Goal: Browse casually: Explore the website without a specific task or goal

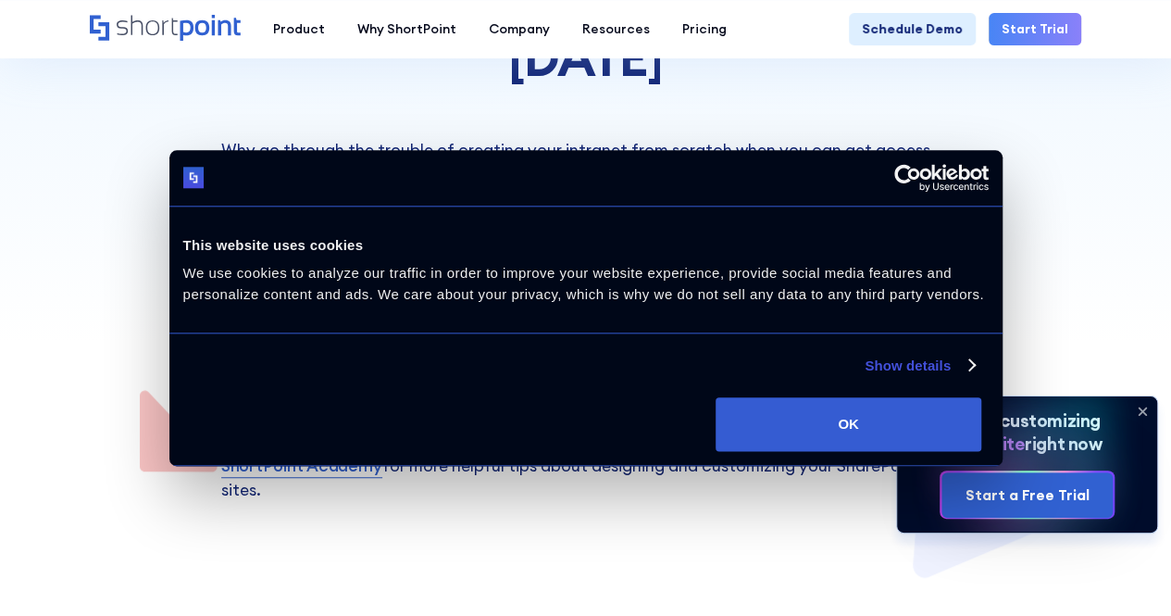
scroll to position [648, 0]
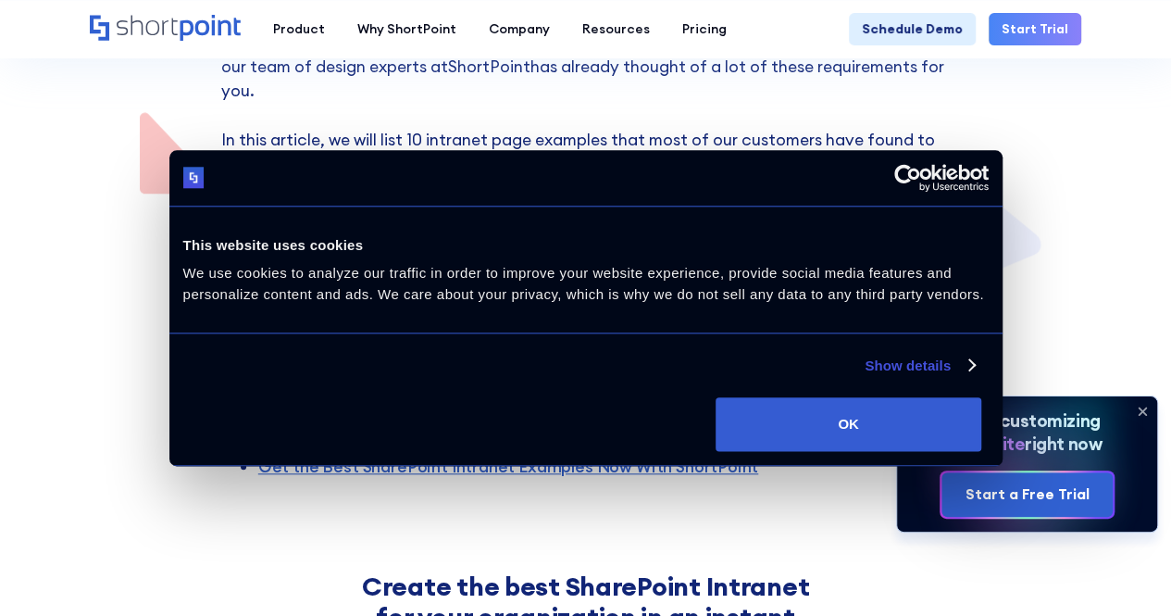
click at [865, 377] on link "Show details" at bounding box center [919, 366] width 109 height 22
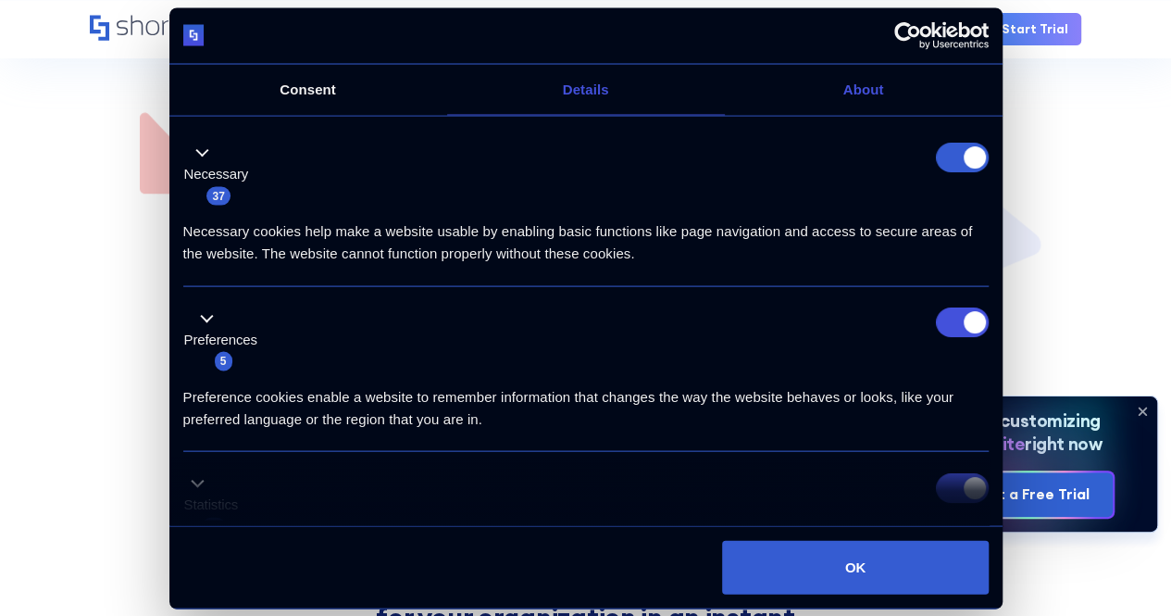
click at [853, 115] on link "About" at bounding box center [864, 89] width 278 height 51
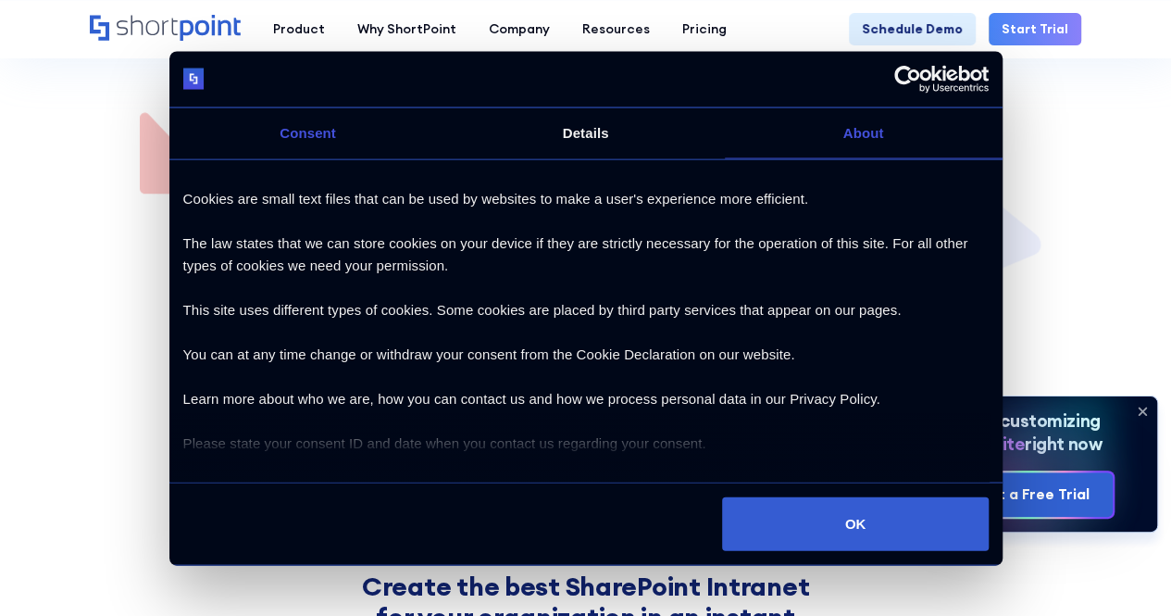
click at [298, 156] on link "Consent" at bounding box center [308, 132] width 278 height 51
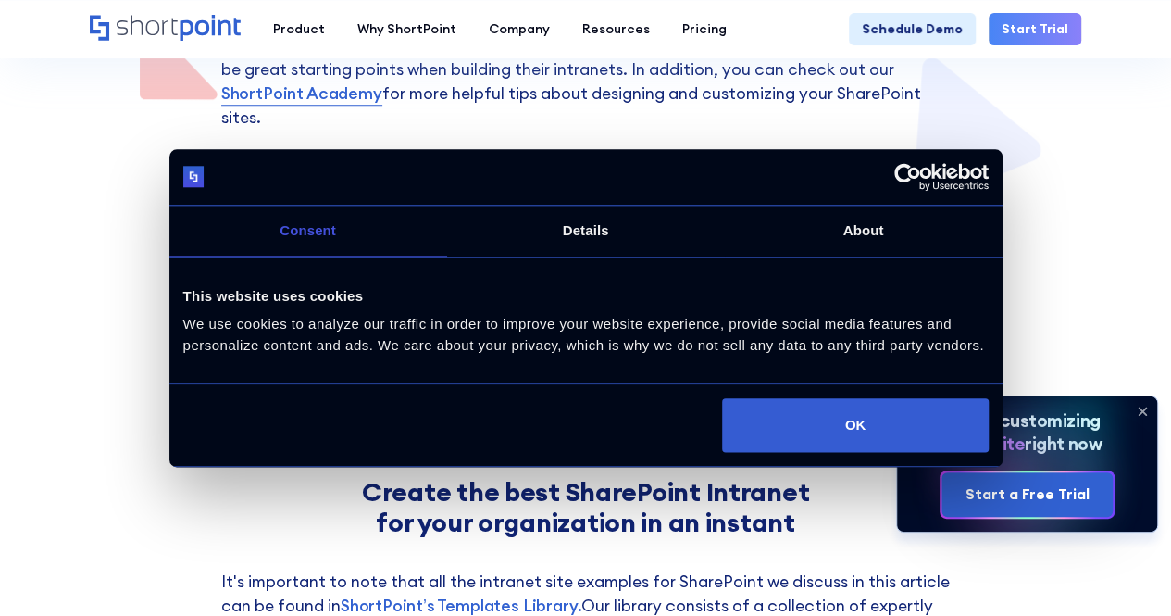
scroll to position [833, 0]
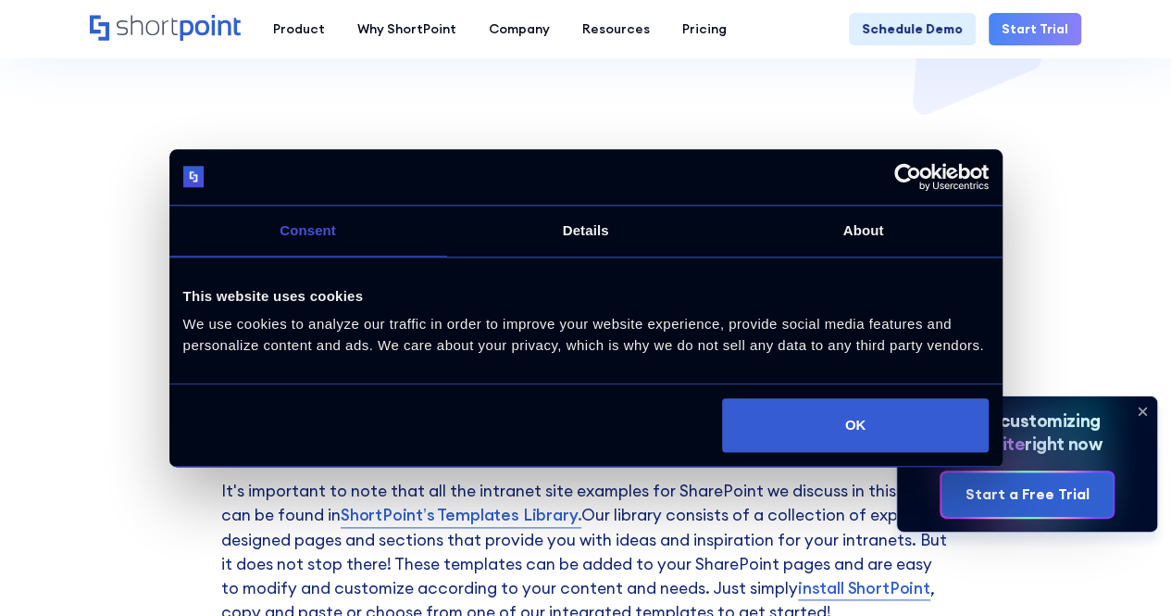
click at [618, 244] on link "Details" at bounding box center [586, 230] width 278 height 51
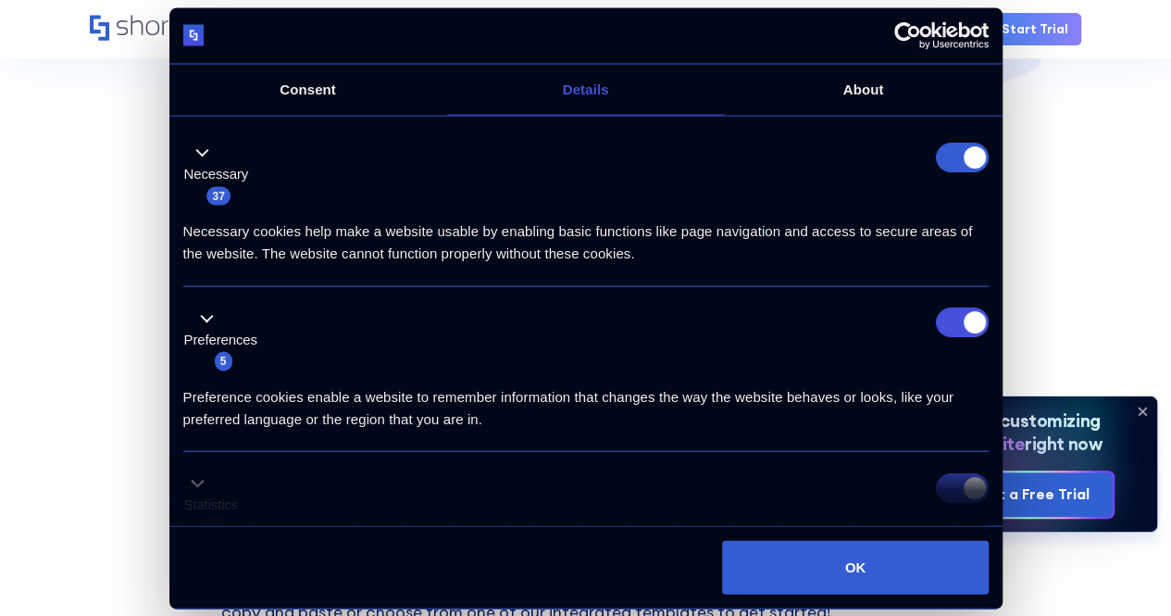
click at [948, 171] on form at bounding box center [962, 157] width 53 height 30
click at [837, 115] on link "About" at bounding box center [864, 89] width 278 height 51
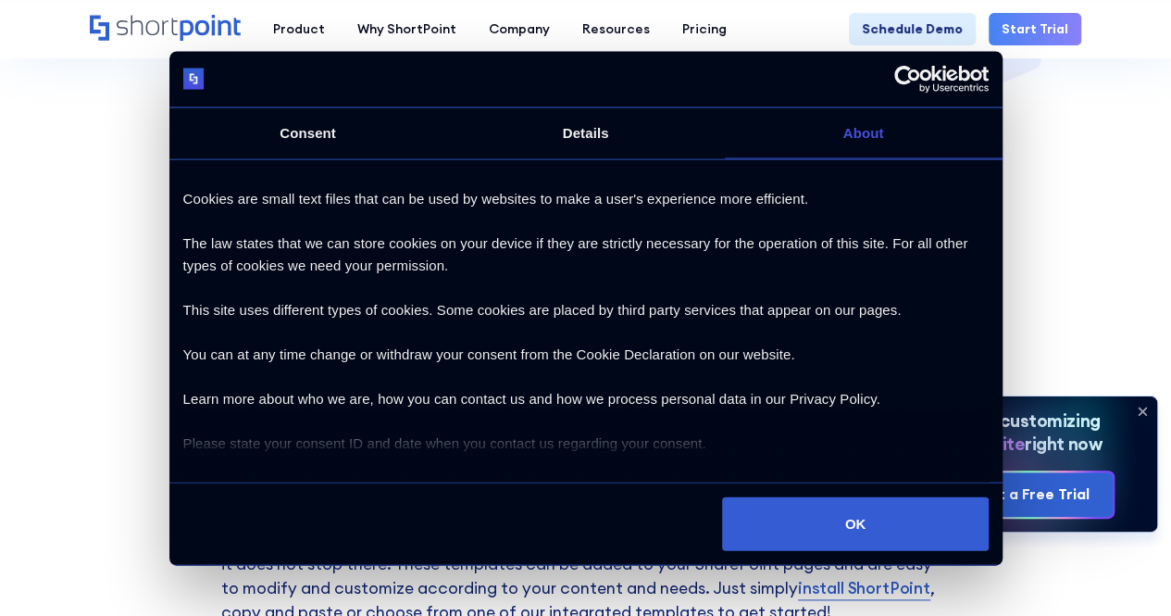
drag, startPoint x: 769, startPoint y: 497, endPoint x: 688, endPoint y: 456, distance: 91.1
click at [748, 496] on button "OK" at bounding box center [855, 523] width 266 height 54
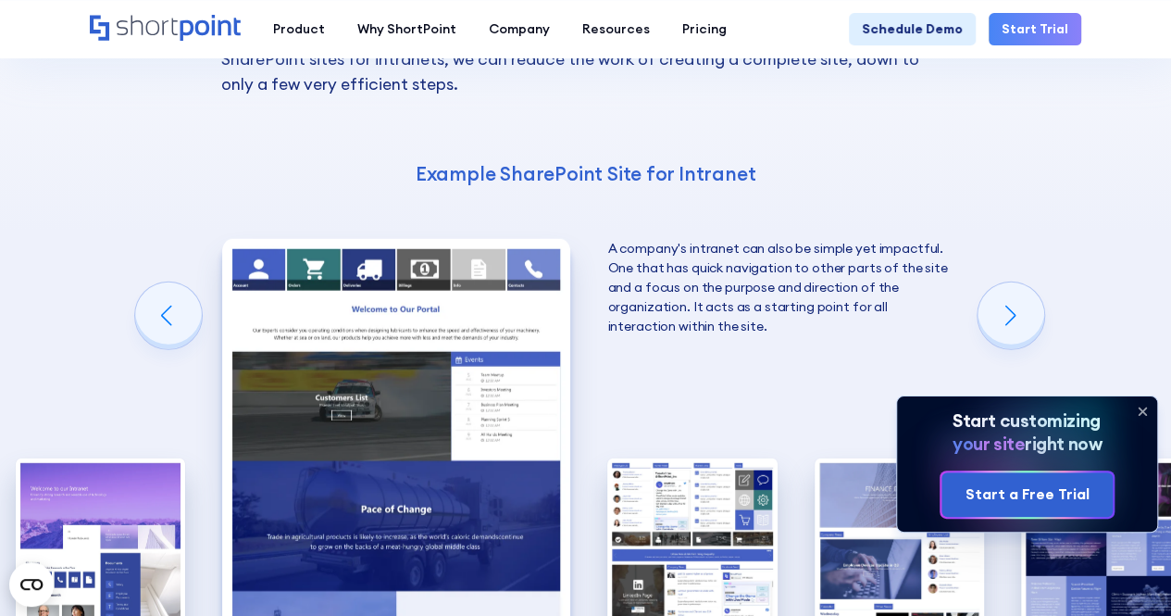
scroll to position [2314, 0]
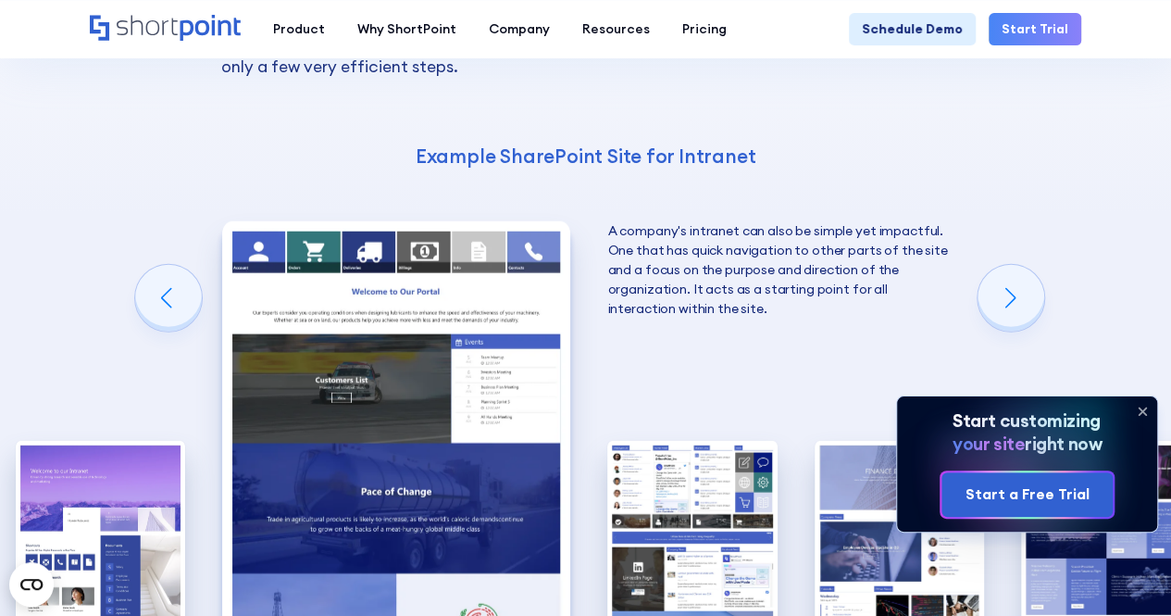
click at [170, 265] on div "Previous slide" at bounding box center [168, 298] width 67 height 67
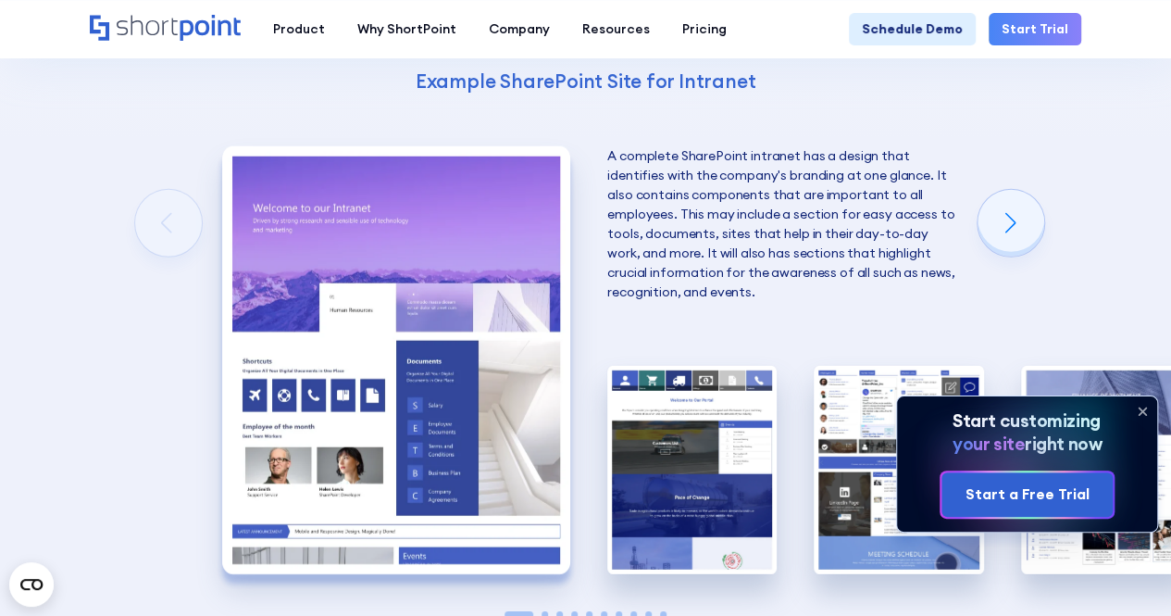
scroll to position [2407, 0]
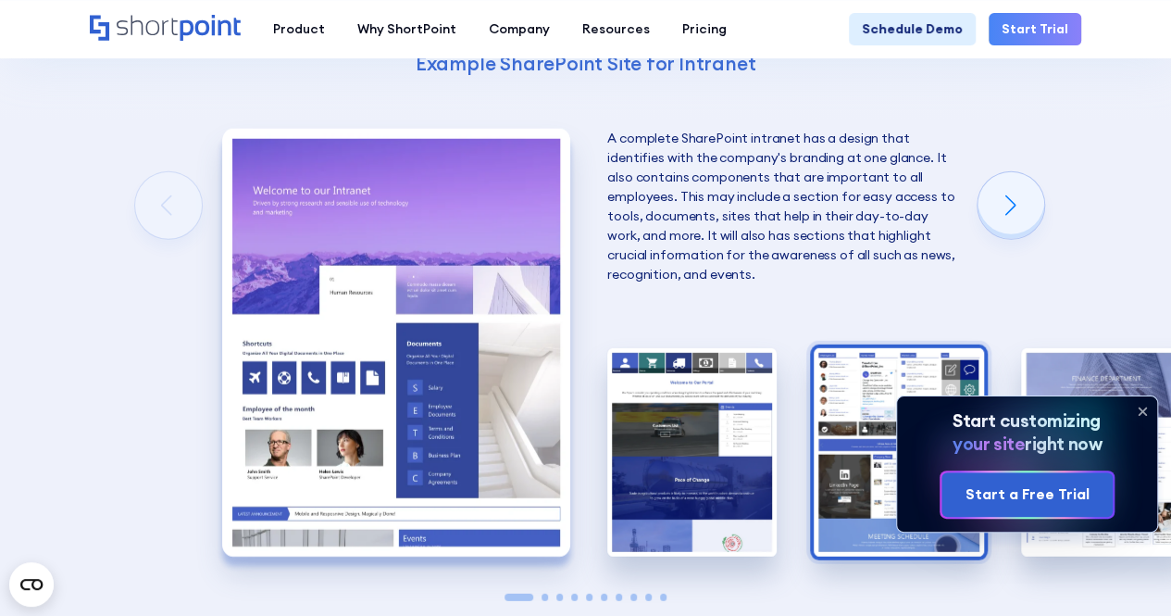
click at [855, 348] on img "3 / 10" at bounding box center [898, 452] width 169 height 208
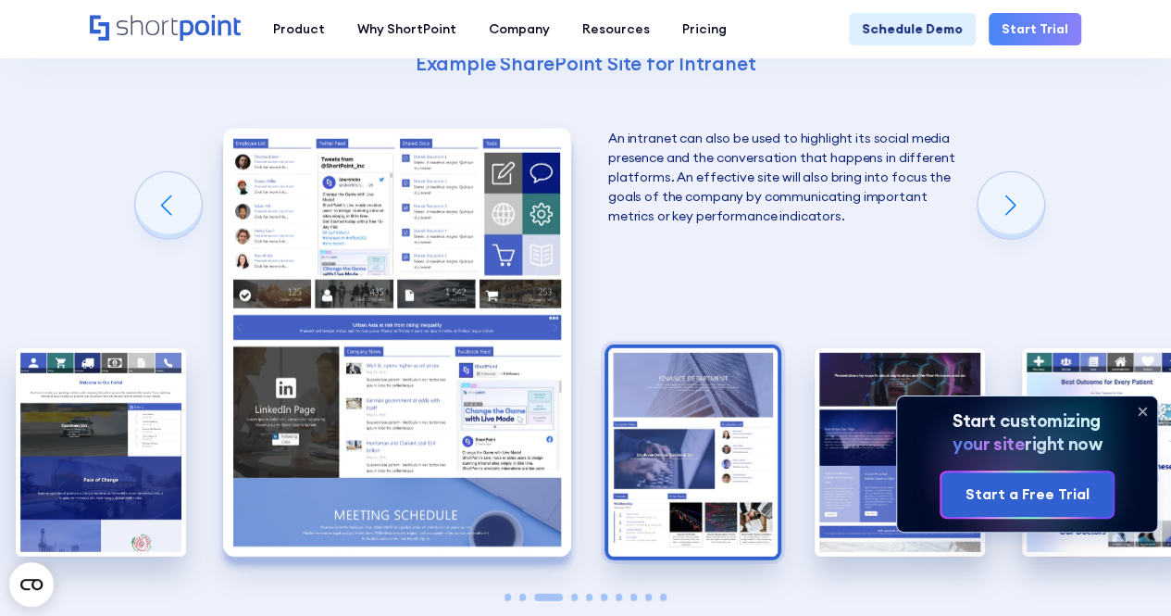
click at [736, 348] on img "4 / 10" at bounding box center [692, 452] width 169 height 208
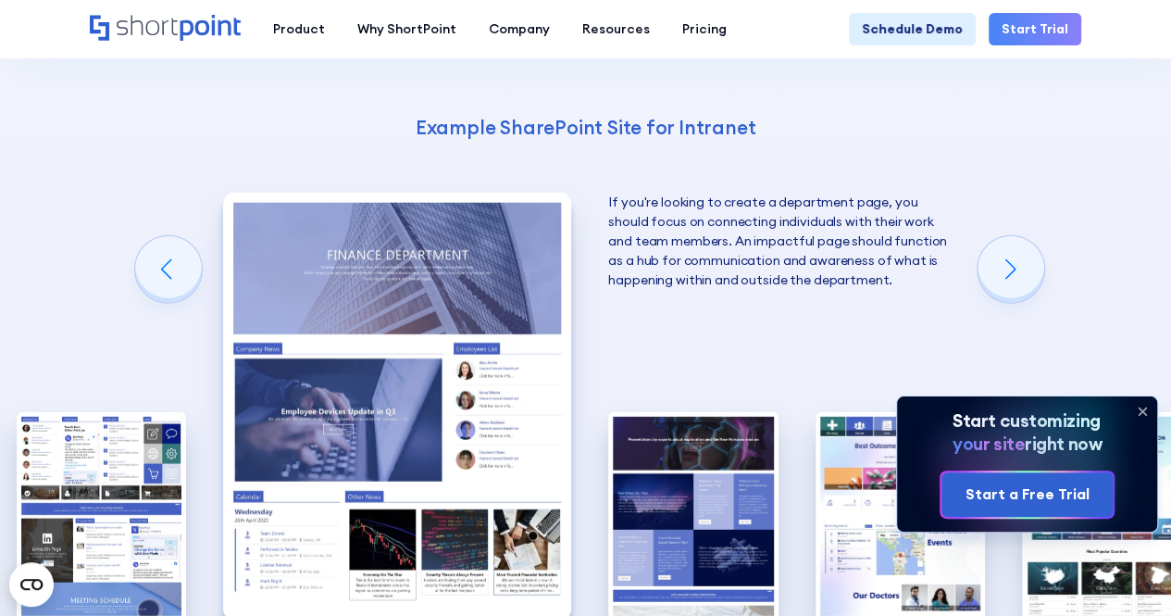
scroll to position [2314, 0]
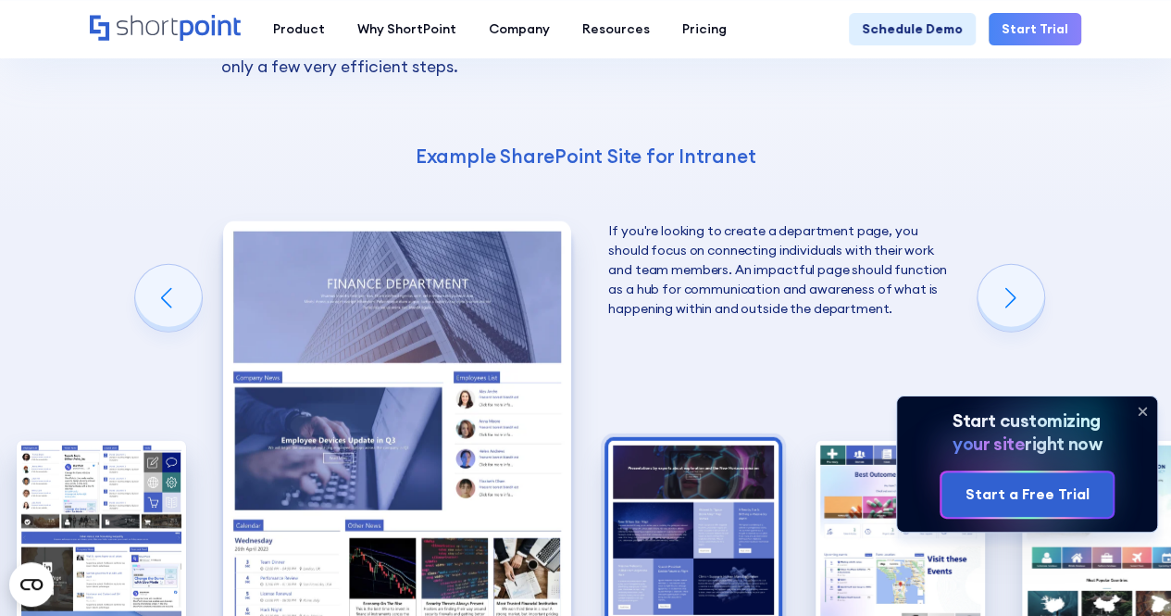
click at [713, 441] on img "5 / 10" at bounding box center [692, 545] width 169 height 208
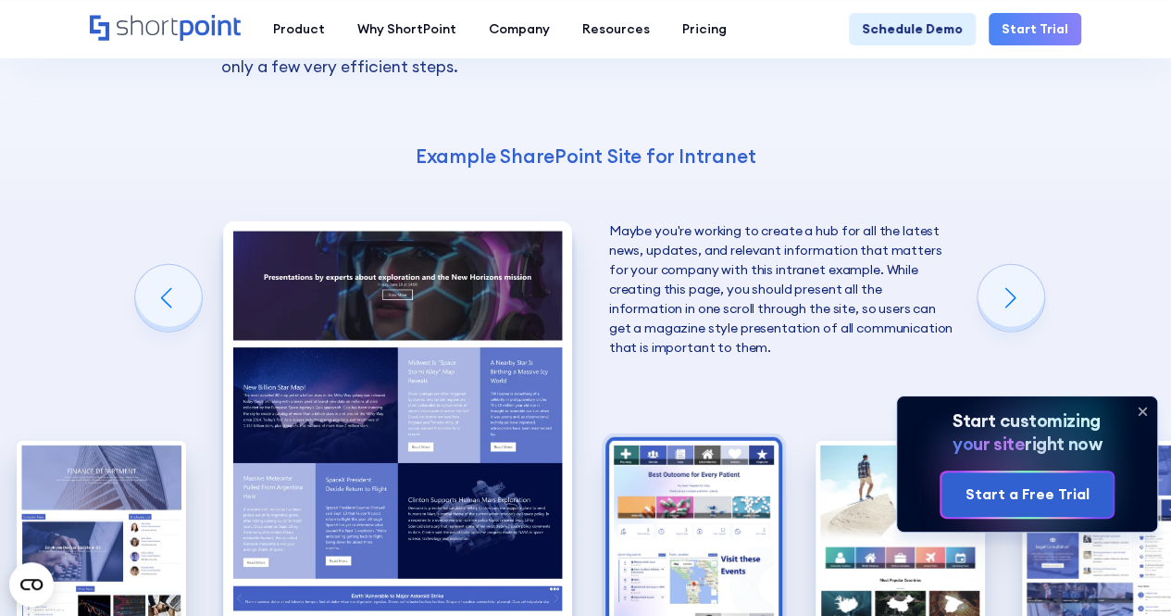
click at [681, 441] on img "6 / 10" at bounding box center [693, 545] width 169 height 208
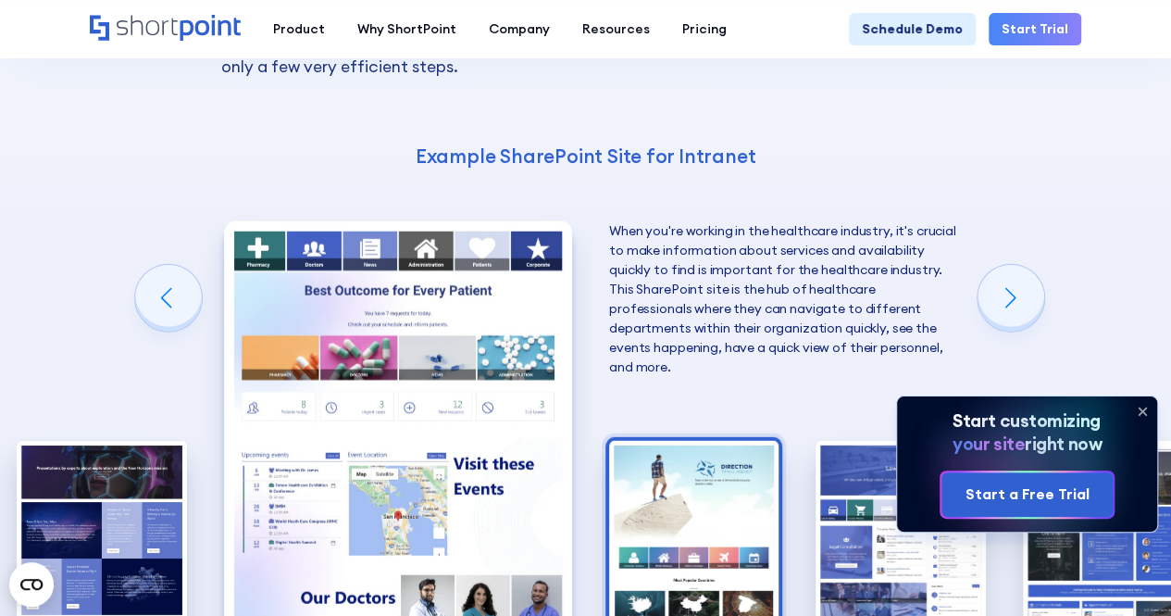
click at [678, 441] on img "7 / 10" at bounding box center [693, 545] width 169 height 208
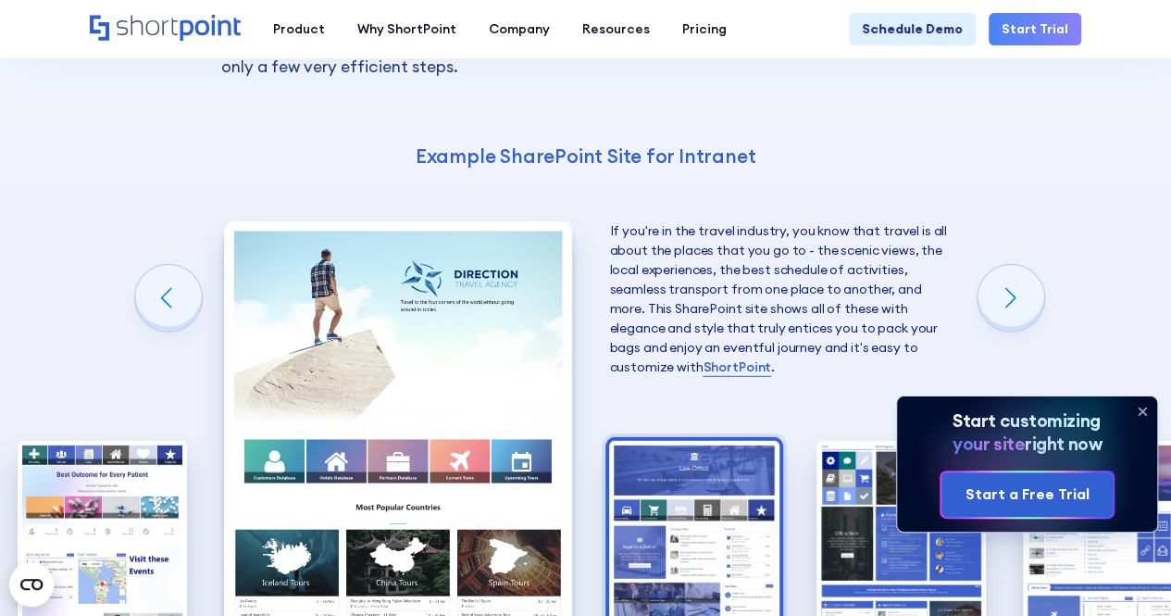
click at [671, 441] on img "8 / 10" at bounding box center [693, 545] width 169 height 208
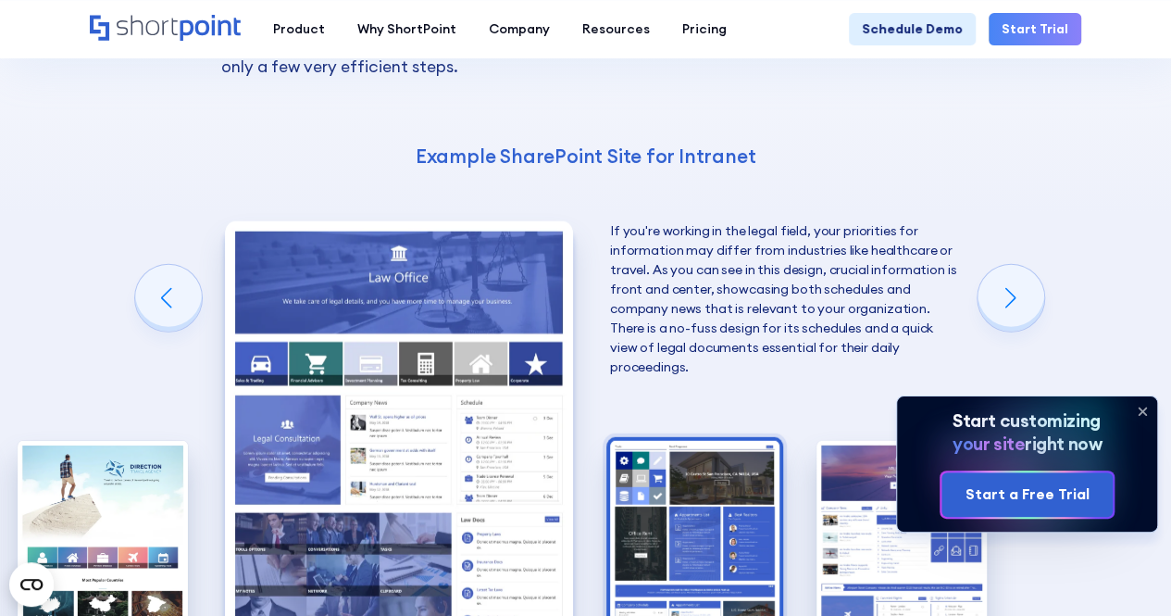
click at [668, 441] on img "9 / 10" at bounding box center [694, 545] width 169 height 208
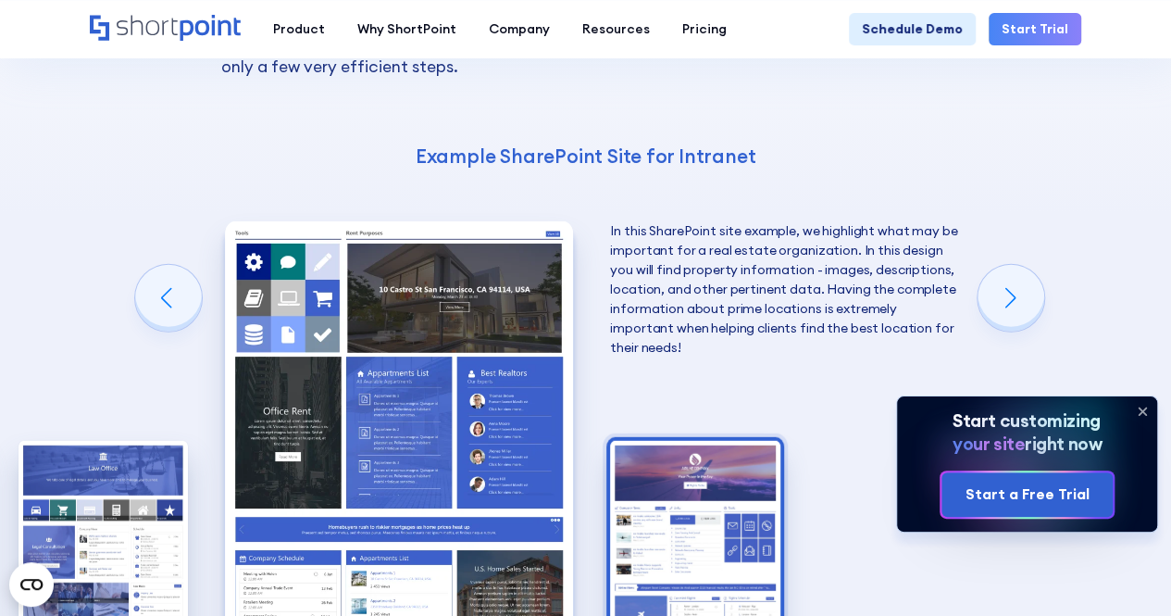
click at [666, 441] on img "10 / 10" at bounding box center [694, 545] width 169 height 208
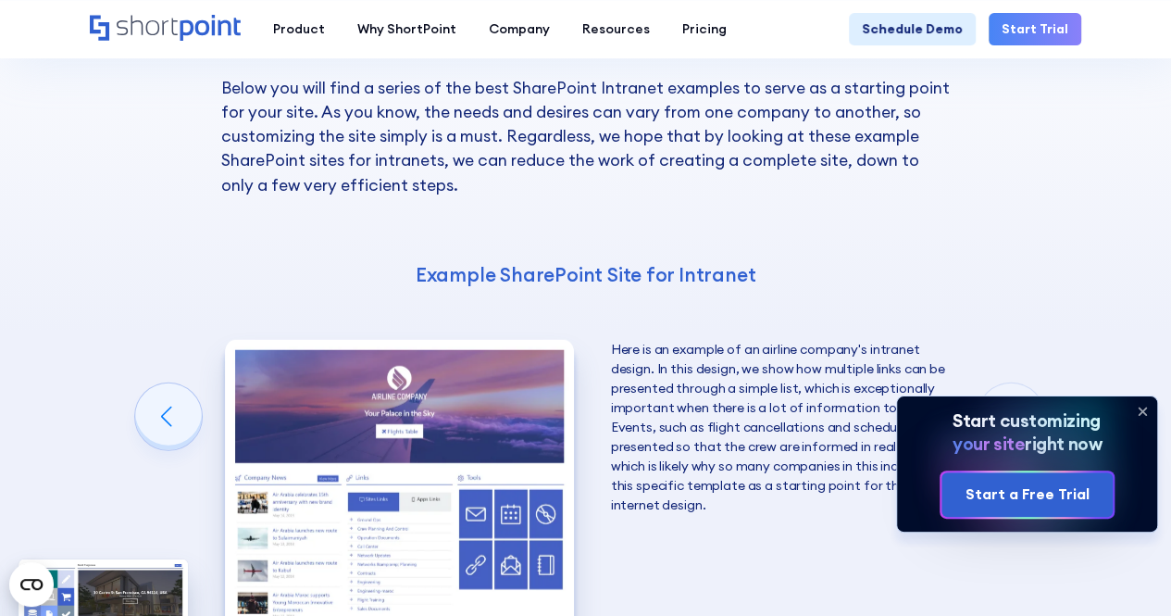
scroll to position [2407, 0]
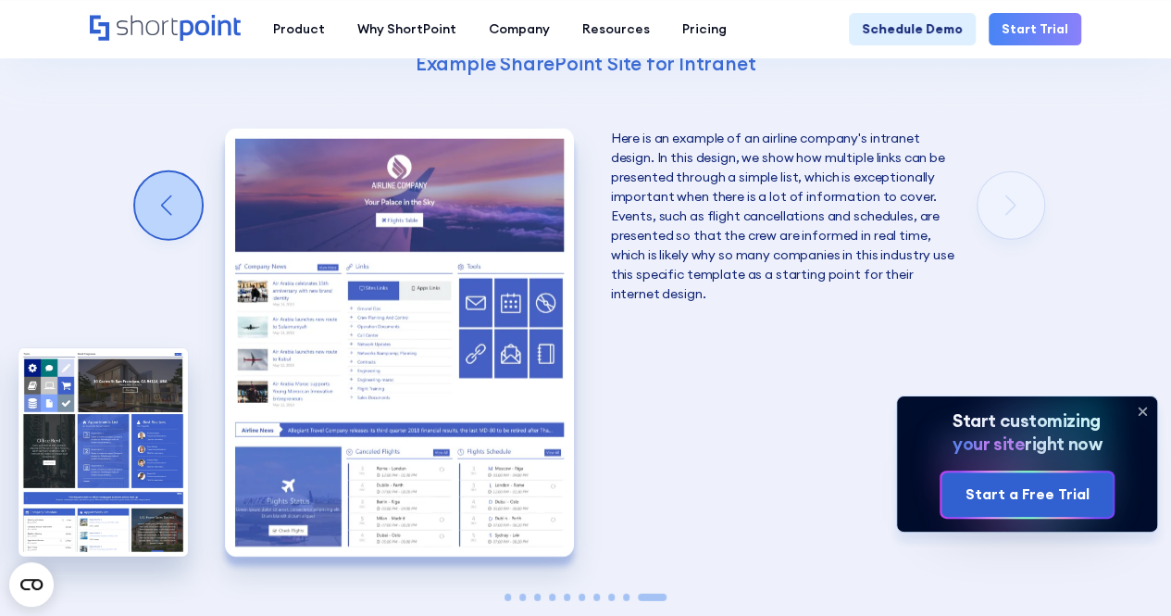
click at [190, 172] on div "Previous slide" at bounding box center [168, 205] width 67 height 67
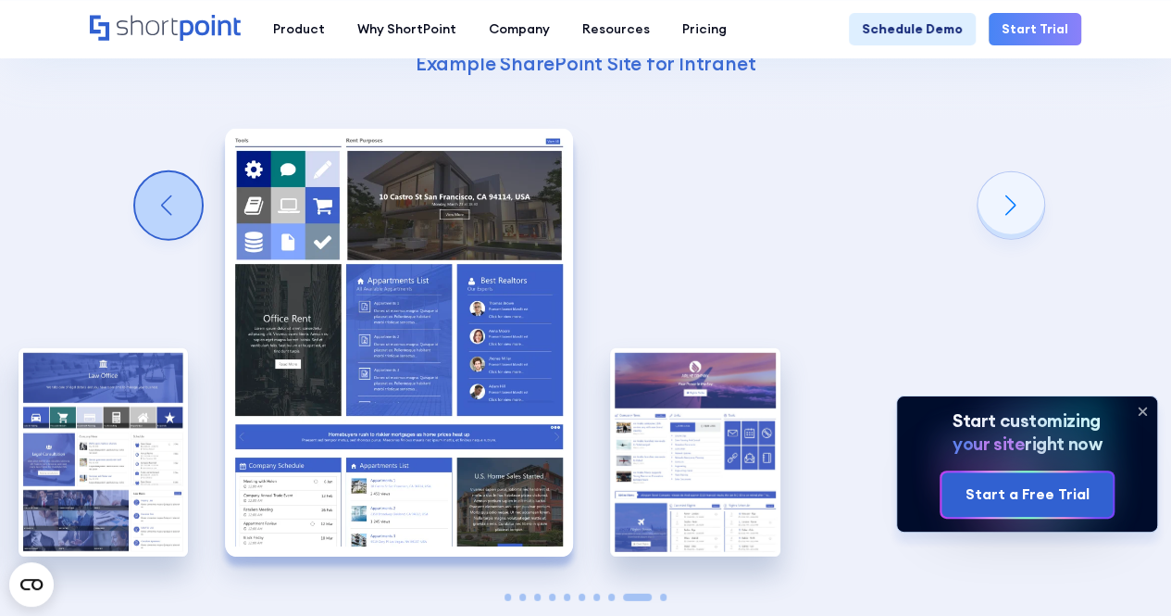
click at [190, 172] on div "Previous slide" at bounding box center [168, 205] width 67 height 67
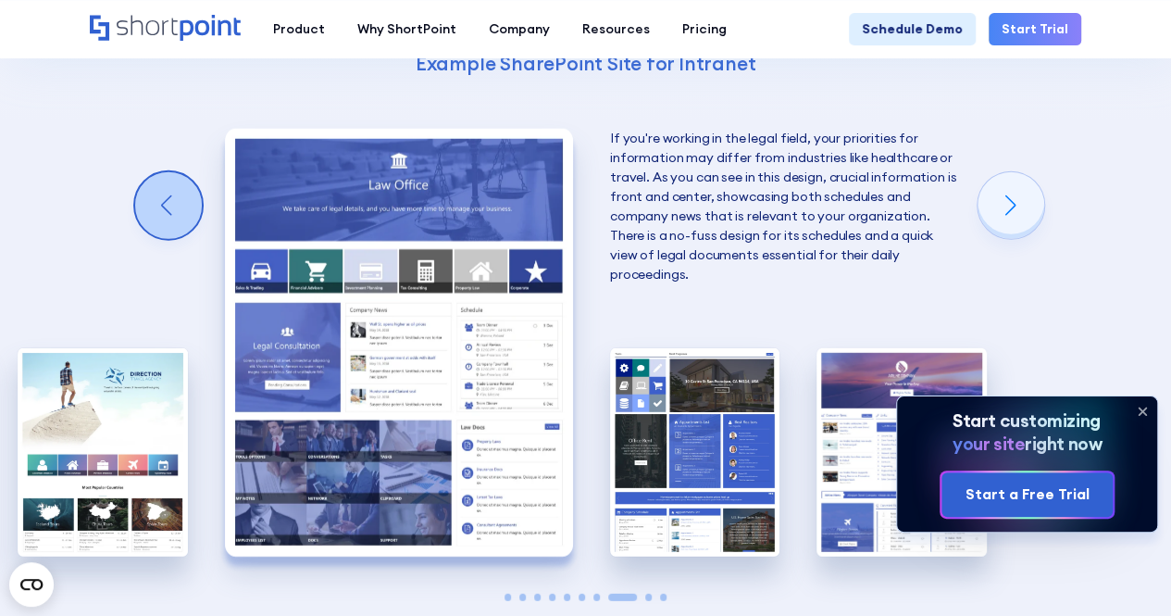
click at [190, 172] on div "Previous slide" at bounding box center [168, 205] width 67 height 67
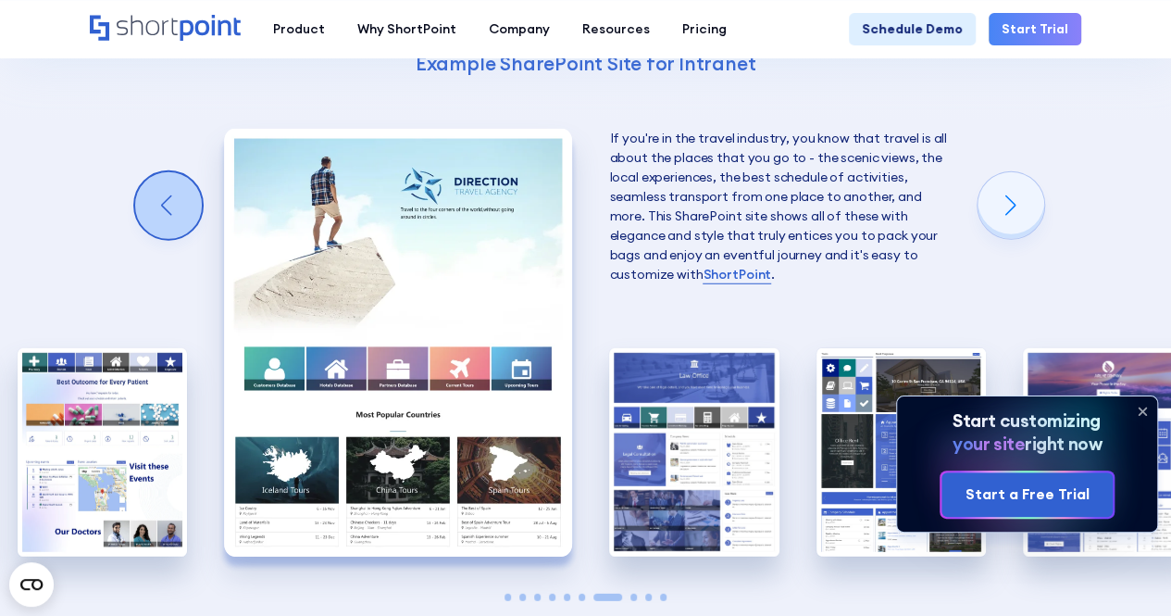
click at [190, 172] on div "Previous slide" at bounding box center [168, 205] width 67 height 67
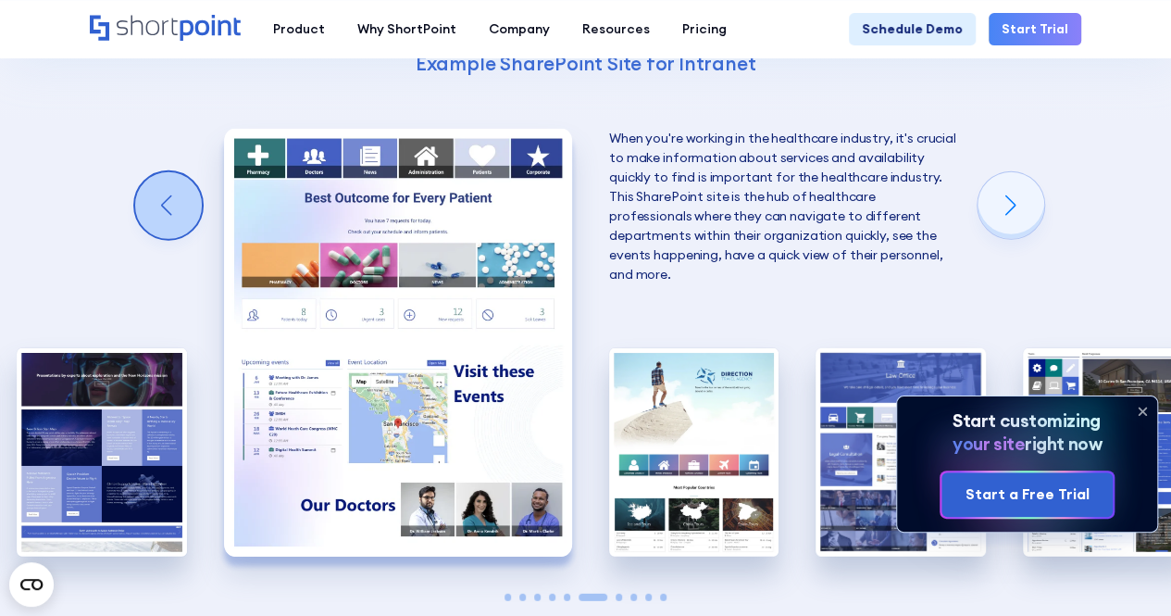
click at [190, 172] on div "Previous slide" at bounding box center [168, 205] width 67 height 67
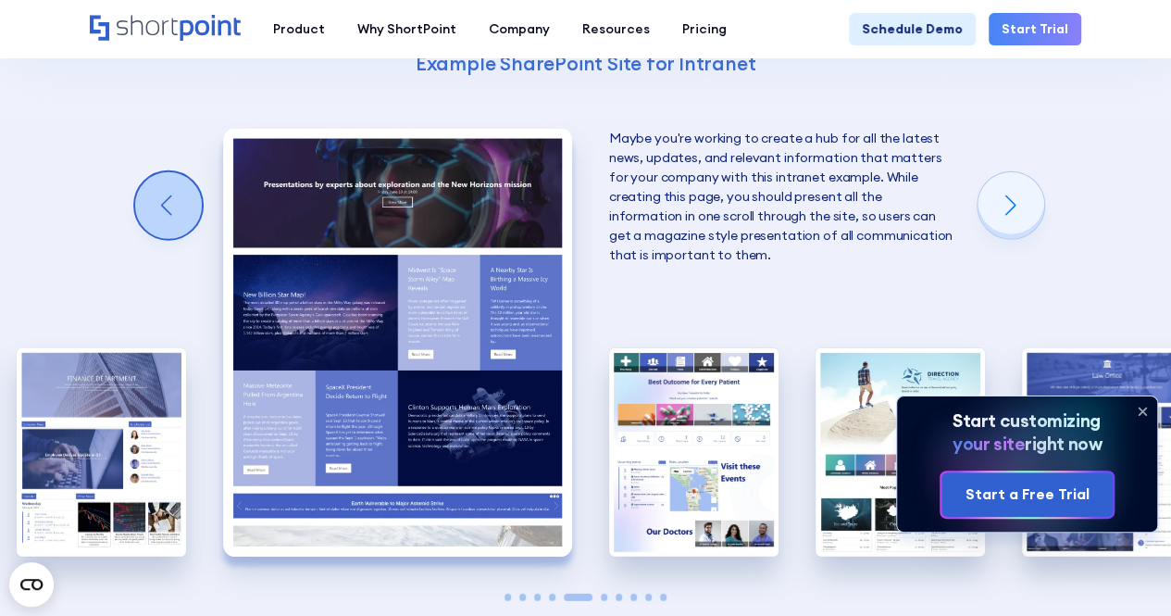
click at [190, 172] on div "Previous slide" at bounding box center [168, 205] width 67 height 67
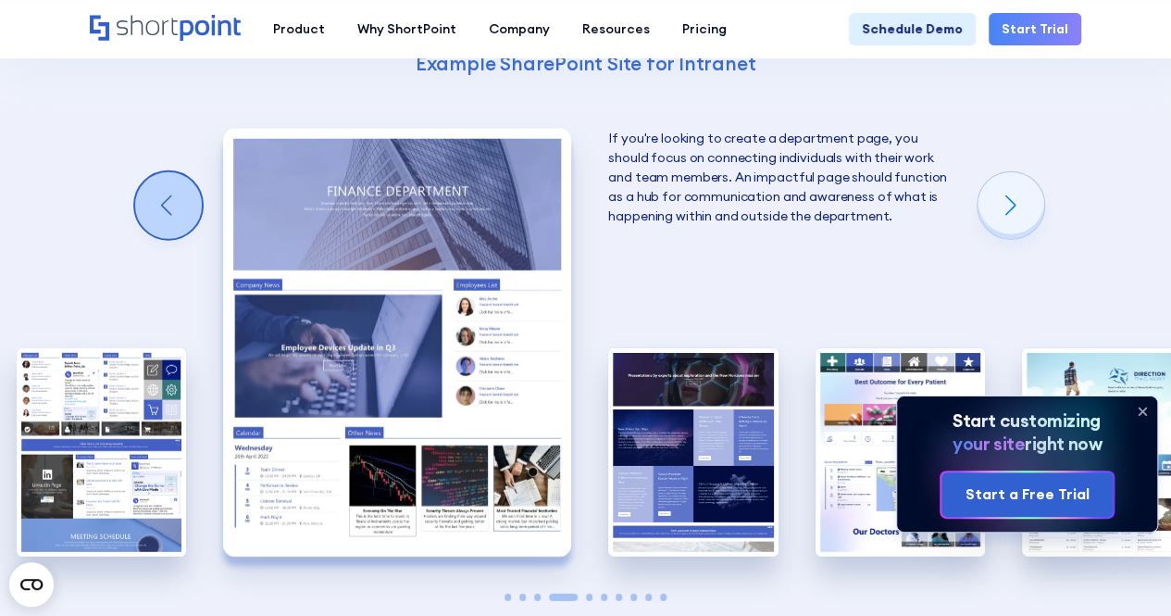
click at [190, 172] on div "Previous slide" at bounding box center [168, 205] width 67 height 67
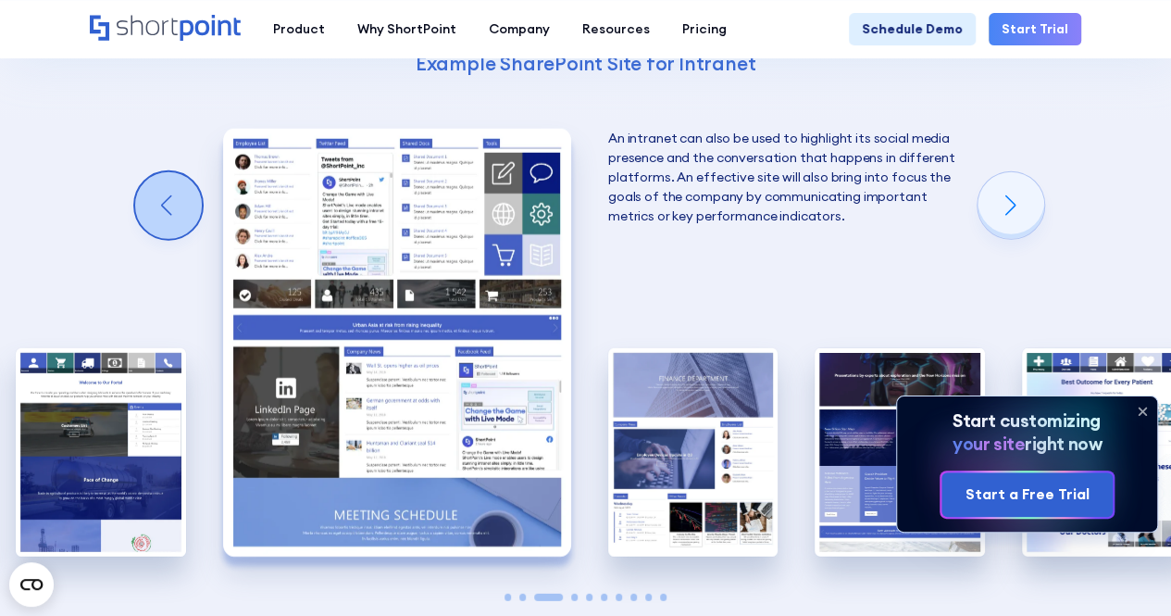
click at [190, 172] on div "Previous slide" at bounding box center [168, 205] width 67 height 67
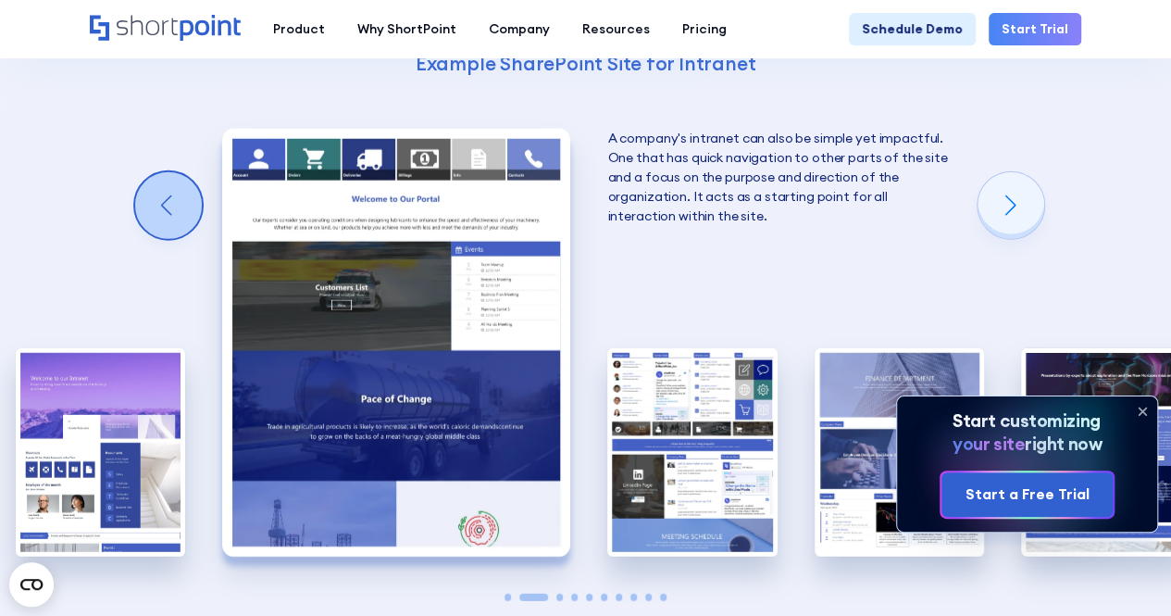
click at [190, 172] on div "Previous slide" at bounding box center [168, 205] width 67 height 67
